Goal: Navigation & Orientation: Find specific page/section

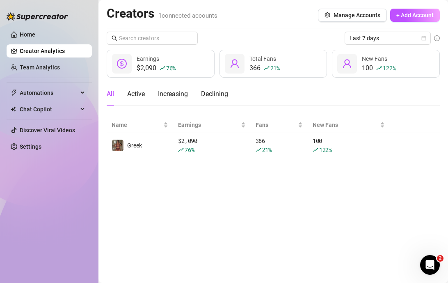
click at [73, 94] on span "Automations" at bounding box center [49, 92] width 58 height 13
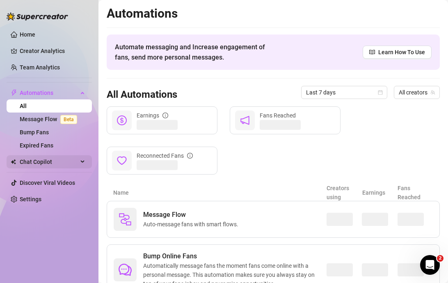
click at [82, 164] on div "Chat Copilot" at bounding box center [49, 161] width 85 height 13
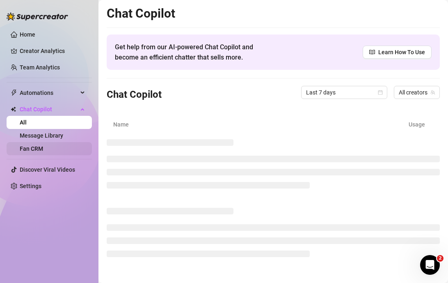
click at [43, 145] on link "Fan CRM" at bounding box center [31, 148] width 23 height 7
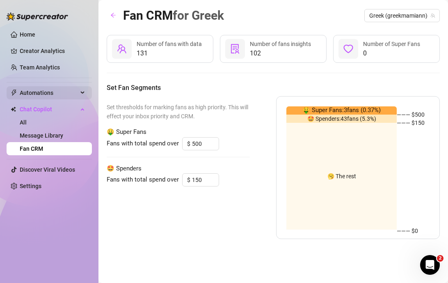
click at [82, 93] on icon at bounding box center [83, 93] width 4 height 0
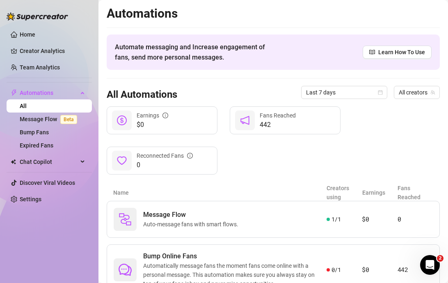
click at [77, 169] on ul "Home Creator Analytics Team Analytics Automations All Message Flow Beta Bump Fa…" at bounding box center [49, 117] width 85 height 184
click at [77, 167] on span "Chat Copilot" at bounding box center [49, 161] width 58 height 13
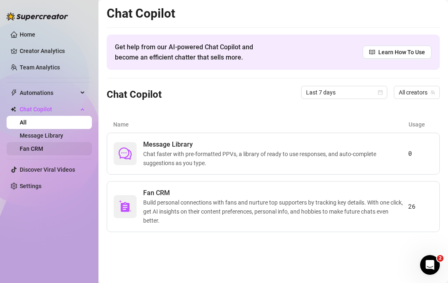
click at [43, 145] on link "Fan CRM" at bounding box center [31, 148] width 23 height 7
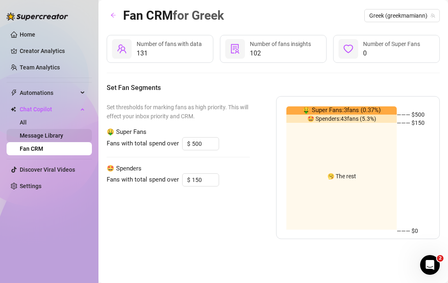
click at [49, 132] on link "Message Library" at bounding box center [41, 135] width 43 height 7
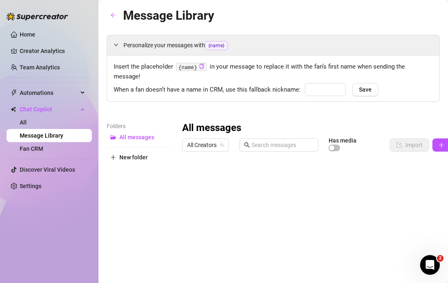
type input "babe"
click at [51, 50] on link "Creator Analytics" at bounding box center [53, 50] width 66 height 13
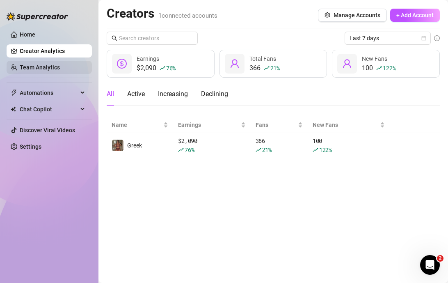
click at [58, 65] on link "Team Analytics" at bounding box center [40, 67] width 40 height 7
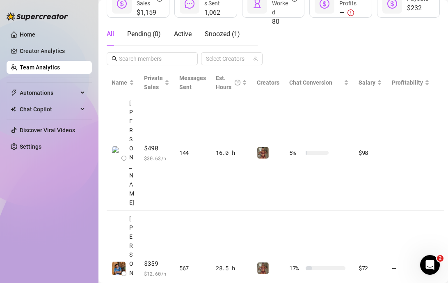
scroll to position [153, 0]
